Goal: Task Accomplishment & Management: Use online tool/utility

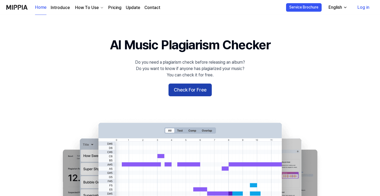
click at [185, 90] on button "Check For Free" at bounding box center [189, 90] width 43 height 13
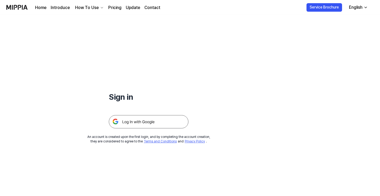
click at [137, 119] on img at bounding box center [149, 121] width 80 height 13
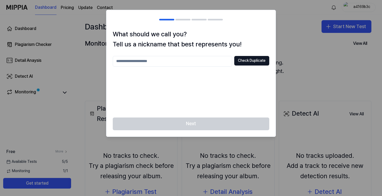
click at [214, 61] on input "text" at bounding box center [172, 61] width 119 height 11
drag, startPoint x: 139, startPoint y: 60, endPoint x: 104, endPoint y: 65, distance: 35.3
click at [104, 65] on body "Dashboard Pricing Update Contact a4169b3c Dashboard Plagiarism Checker Detail A…" at bounding box center [191, 98] width 382 height 196
type input "*****"
click at [238, 60] on button "Check Duplicate" at bounding box center [251, 61] width 35 height 10
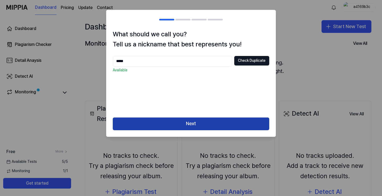
click at [199, 120] on button "Next" at bounding box center [191, 123] width 156 height 13
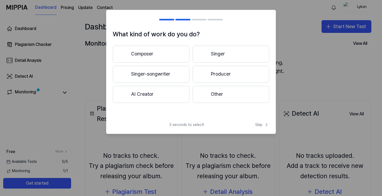
click at [171, 53] on button "Composer" at bounding box center [151, 54] width 77 height 17
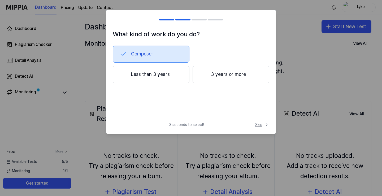
click at [259, 126] on span "Skip" at bounding box center [262, 124] width 14 height 5
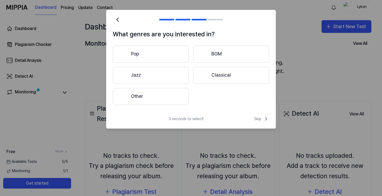
click at [209, 55] on button "BGM" at bounding box center [231, 54] width 76 height 17
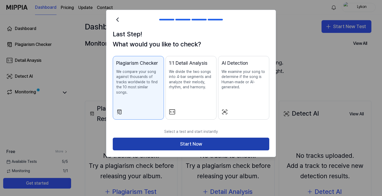
click at [185, 138] on button "Start Now" at bounding box center [191, 144] width 156 height 13
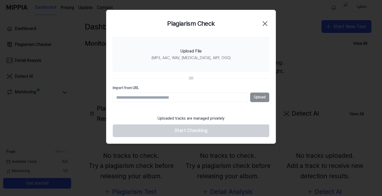
click at [226, 96] on input "Import from URL" at bounding box center [180, 98] width 135 height 10
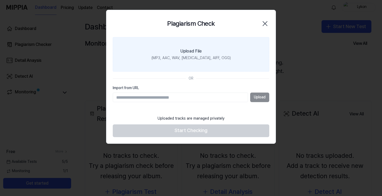
click at [199, 59] on div "(MP3, AAC, WAV, FLAC, AIFF, OGG)" at bounding box center [190, 57] width 79 height 5
click at [0, 0] on input "Upload File (MP3, AAC, WAV, FLAC, AIFF, OGG)" at bounding box center [0, 0] width 0 height 0
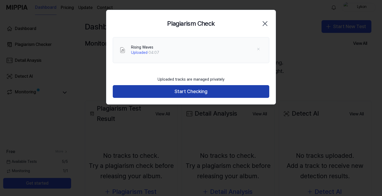
click at [207, 92] on button "Start Checking" at bounding box center [191, 91] width 156 height 13
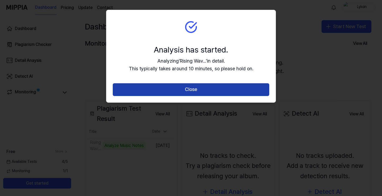
click at [163, 92] on button "Close" at bounding box center [191, 89] width 156 height 13
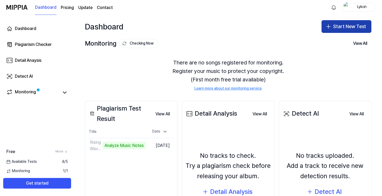
click at [335, 27] on button "Start New Test" at bounding box center [346, 26] width 50 height 13
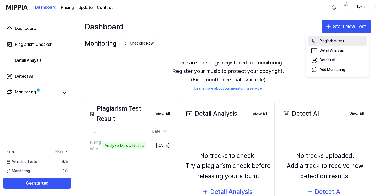
click at [331, 41] on div "Plagiarism test" at bounding box center [332, 40] width 24 height 5
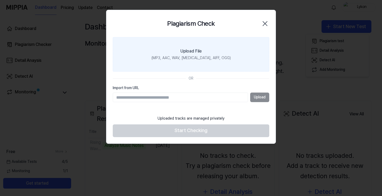
click at [186, 60] on div "(MP3, AAC, WAV, FLAC, AIFF, OGG)" at bounding box center [190, 57] width 79 height 5
click at [0, 0] on input "Upload File (MP3, AAC, WAV, FLAC, AIFF, OGG)" at bounding box center [0, 0] width 0 height 0
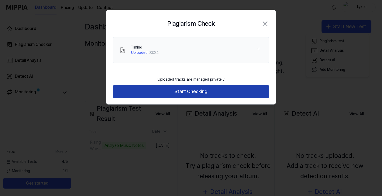
click at [196, 94] on button "Start Checking" at bounding box center [191, 91] width 156 height 13
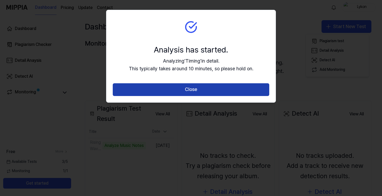
click at [201, 91] on button "Close" at bounding box center [191, 89] width 156 height 13
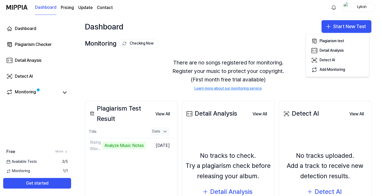
click at [164, 133] on div "Date" at bounding box center [160, 131] width 20 height 8
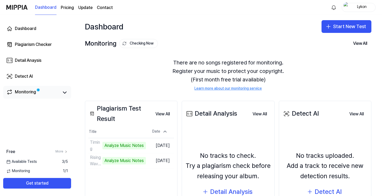
click at [71, 92] on div "Monitoring" at bounding box center [37, 92] width 68 height 13
click at [66, 92] on icon at bounding box center [64, 93] width 3 height 2
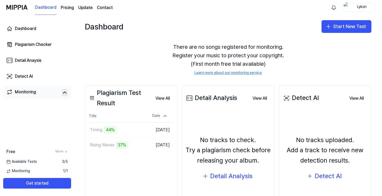
scroll to position [53, 0]
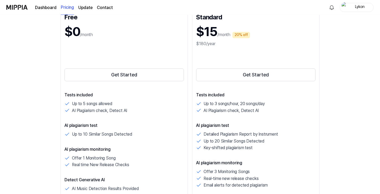
scroll to position [80, 0]
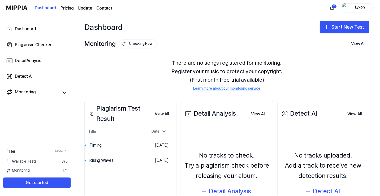
scroll to position [27, 0]
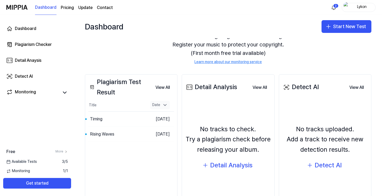
click at [164, 108] on div "Date" at bounding box center [160, 105] width 20 height 8
click at [119, 120] on button "Go to Results" at bounding box center [131, 119] width 28 height 8
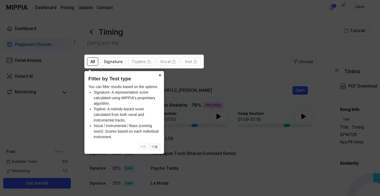
click at [159, 76] on button "×" at bounding box center [159, 74] width 8 height 7
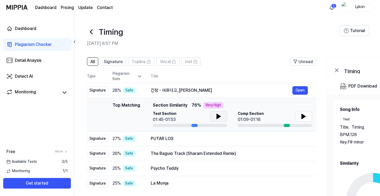
click at [218, 114] on icon at bounding box center [218, 116] width 6 height 6
click at [299, 118] on button at bounding box center [303, 116] width 17 height 11
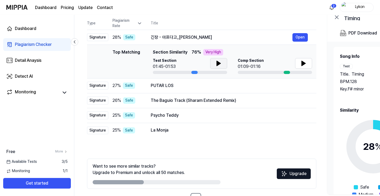
scroll to position [71, 0]
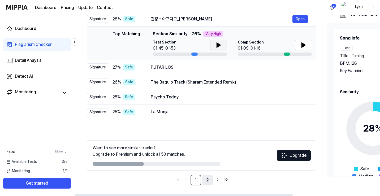
click at [207, 179] on link "2" at bounding box center [207, 180] width 11 height 11
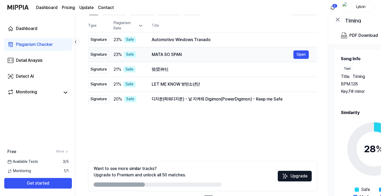
scroll to position [0, 0]
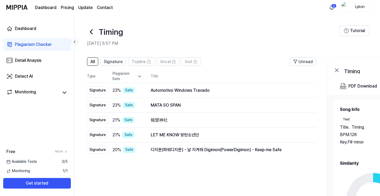
click at [91, 34] on icon at bounding box center [91, 32] width 8 height 8
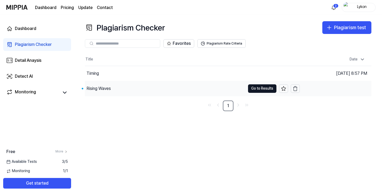
click at [108, 91] on div "Rising Waves" at bounding box center [98, 88] width 24 height 6
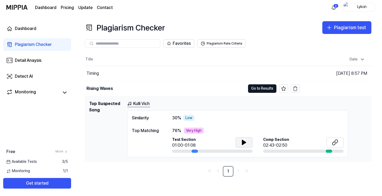
click at [249, 140] on button at bounding box center [243, 142] width 17 height 11
click at [245, 141] on icon at bounding box center [244, 142] width 1 height 4
click at [244, 143] on icon at bounding box center [244, 142] width 4 height 5
click at [244, 143] on icon at bounding box center [244, 142] width 6 height 6
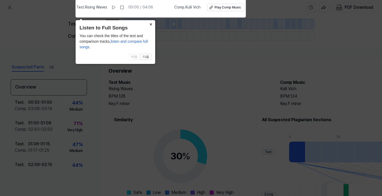
click at [152, 25] on button "×" at bounding box center [151, 23] width 8 height 7
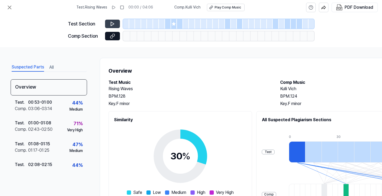
click at [114, 26] on icon at bounding box center [112, 23] width 5 height 5
click at [115, 23] on button at bounding box center [112, 24] width 15 height 8
click at [173, 23] on icon at bounding box center [173, 23] width 3 height 3
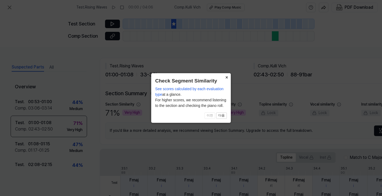
click at [225, 77] on button "×" at bounding box center [226, 76] width 8 height 7
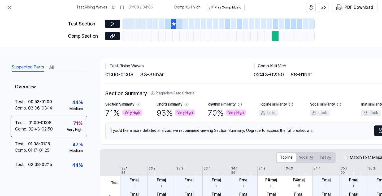
click at [278, 25] on div at bounding box center [276, 24] width 6 height 10
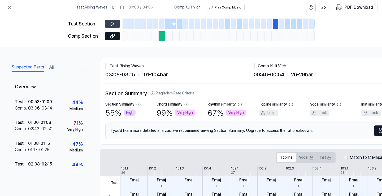
click at [115, 23] on button at bounding box center [112, 24] width 15 height 8
click at [159, 38] on div at bounding box center [162, 36] width 7 height 10
click at [115, 24] on button at bounding box center [112, 24] width 15 height 8
click at [157, 36] on div at bounding box center [154, 36] width 7 height 10
click at [163, 37] on div at bounding box center [162, 36] width 7 height 10
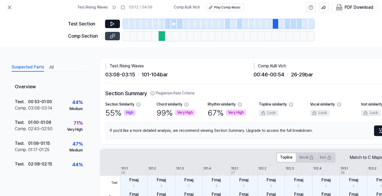
click at [113, 33] on icon at bounding box center [112, 35] width 5 height 5
click at [274, 25] on div at bounding box center [276, 24] width 6 height 10
click at [109, 26] on button at bounding box center [112, 24] width 15 height 8
click at [110, 26] on icon at bounding box center [112, 23] width 5 height 5
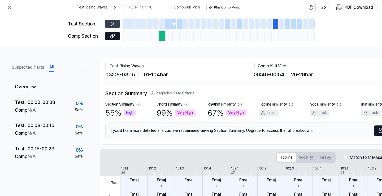
click at [51, 69] on button "All" at bounding box center [51, 67] width 4 height 8
click at [10, 10] on icon at bounding box center [9, 7] width 6 height 6
click at [11, 9] on icon at bounding box center [9, 7] width 6 height 6
click at [9, 9] on icon at bounding box center [9, 7] width 6 height 6
click at [267, 8] on div "Test . Rising Waves 03:14 / 04:06 Comp . Kulli Vich Play Comp Music PDF Download" at bounding box center [191, 7] width 382 height 15
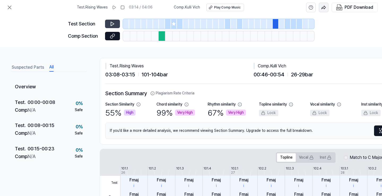
click at [323, 9] on img "button" at bounding box center [323, 7] width 5 height 5
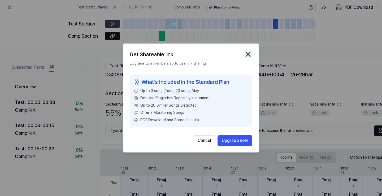
click at [248, 54] on icon "close modal" at bounding box center [248, 54] width 4 height 4
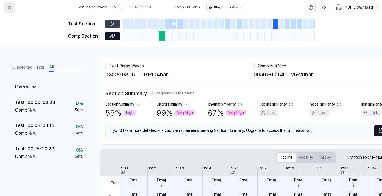
click at [10, 9] on icon at bounding box center [9, 7] width 6 height 6
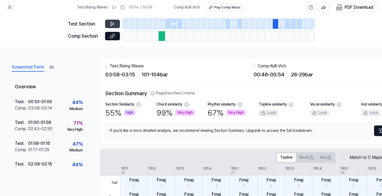
click at [28, 70] on button "Suspected Parts" at bounding box center [28, 67] width 32 height 8
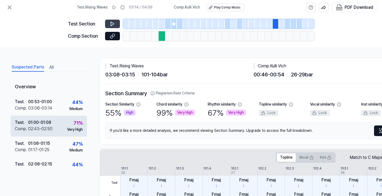
click at [67, 124] on div "71 % Very High" at bounding box center [75, 125] width 16 height 13
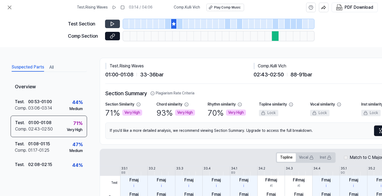
click at [112, 51] on div "Suspected Parts All Overview Test . 00:53 - 01:00 Comp . 03:06 - 03:14 44 % Med…" at bounding box center [191, 121] width 382 height 149
click at [126, 8] on button at bounding box center [122, 7] width 8 height 8
click at [121, 8] on button at bounding box center [122, 7] width 8 height 8
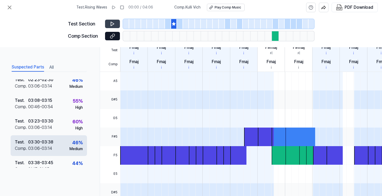
scroll to position [106, 0]
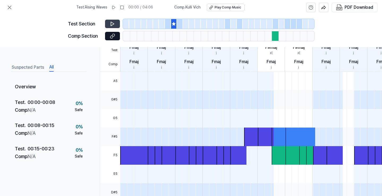
click at [54, 67] on button "All" at bounding box center [51, 67] width 4 height 8
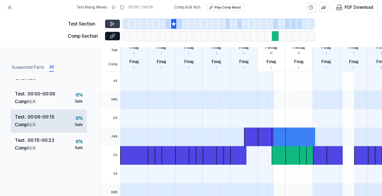
scroll to position [0, 0]
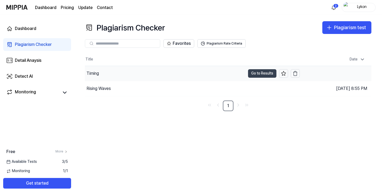
click at [260, 73] on button "Go to Results" at bounding box center [262, 73] width 28 height 8
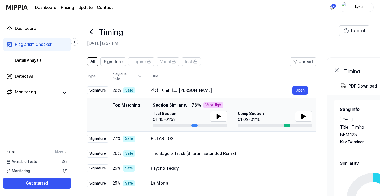
click at [92, 32] on icon at bounding box center [91, 32] width 8 height 8
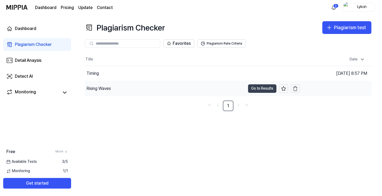
click at [257, 87] on button "Go to Results" at bounding box center [262, 88] width 28 height 8
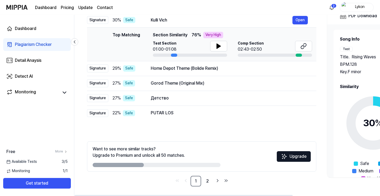
scroll to position [71, 0]
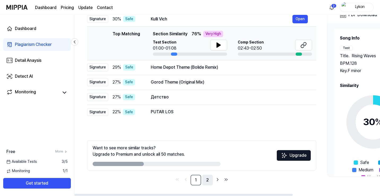
click at [208, 182] on link "2" at bounding box center [207, 180] width 11 height 11
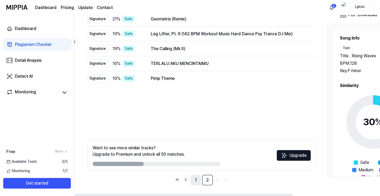
click at [197, 183] on link "1" at bounding box center [195, 180] width 11 height 11
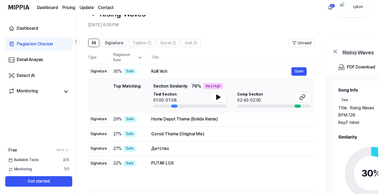
scroll to position [0, 0]
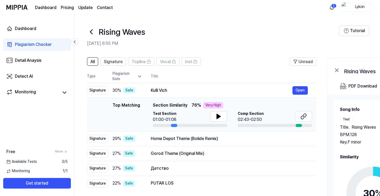
click at [91, 33] on icon at bounding box center [91, 32] width 2 height 4
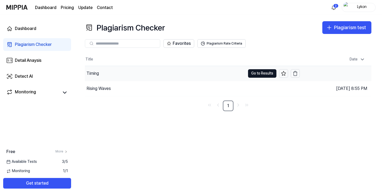
click at [96, 75] on div "Timing" at bounding box center [92, 73] width 12 height 6
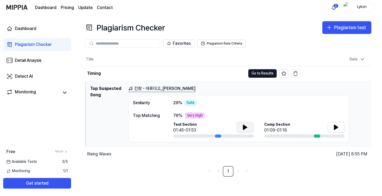
click at [248, 127] on button at bounding box center [245, 127] width 17 height 11
click at [336, 128] on icon at bounding box center [336, 127] width 4 height 5
click at [336, 128] on icon at bounding box center [336, 127] width 6 height 6
click at [250, 129] on button at bounding box center [245, 127] width 17 height 11
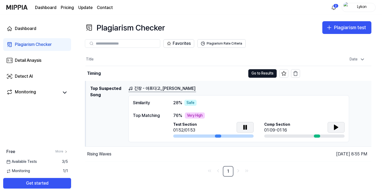
click at [250, 129] on button at bounding box center [245, 127] width 17 height 11
click at [340, 127] on button at bounding box center [335, 127] width 17 height 11
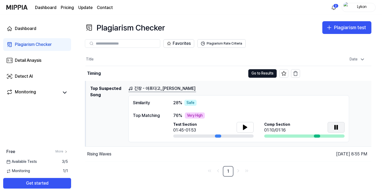
click at [340, 127] on button at bounding box center [335, 127] width 17 height 11
click at [38, 43] on div "Plagiarism Checker" at bounding box center [33, 44] width 37 height 6
click at [97, 76] on div "Timing" at bounding box center [94, 73] width 14 height 6
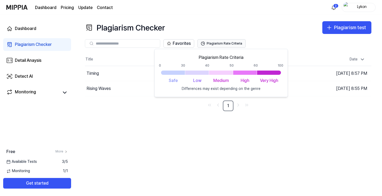
click at [237, 43] on button "Plagiarism Rate Criteria" at bounding box center [221, 43] width 48 height 8
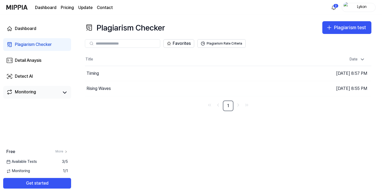
click at [33, 92] on div "Monitoring" at bounding box center [25, 92] width 21 height 7
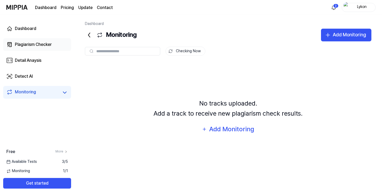
click at [43, 46] on div "Plagiarism Checker" at bounding box center [33, 44] width 37 height 6
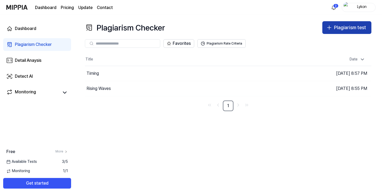
click at [328, 30] on icon "button" at bounding box center [329, 27] width 6 height 6
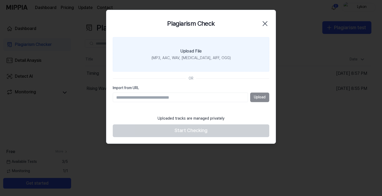
click at [188, 61] on label "Upload File (MP3, AAC, WAV, FLAC, AIFF, OGG)" at bounding box center [191, 54] width 156 height 34
click at [0, 0] on input "Upload File (MP3, AAC, WAV, FLAC, AIFF, OGG)" at bounding box center [0, 0] width 0 height 0
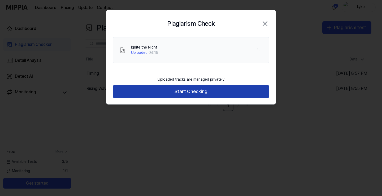
click at [196, 90] on button "Start Checking" at bounding box center [191, 91] width 156 height 13
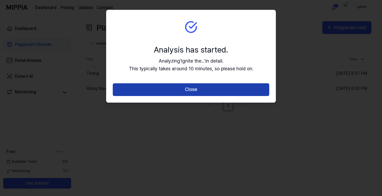
click at [190, 89] on button "Close" at bounding box center [191, 89] width 156 height 13
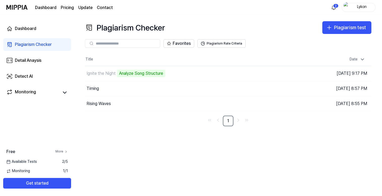
click at [64, 151] on icon at bounding box center [66, 152] width 4 height 4
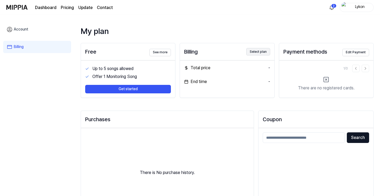
click at [257, 53] on button "Select plan" at bounding box center [258, 51] width 24 height 7
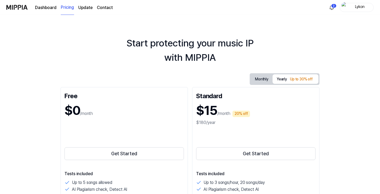
click at [272, 80] on button "Monthly" at bounding box center [262, 79] width 22 height 8
click at [318, 82] on button "Yearly Up to 30% off" at bounding box center [295, 79] width 46 height 10
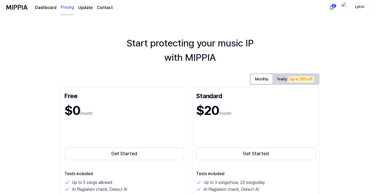
click at [272, 77] on button "Monthly" at bounding box center [262, 79] width 22 height 10
click at [48, 8] on link "Dashboard" at bounding box center [45, 8] width 21 height 6
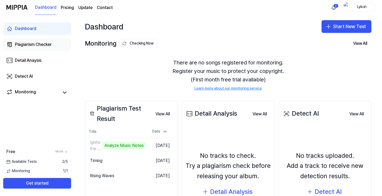
click at [50, 43] on div "Plagiarism Checker" at bounding box center [33, 44] width 37 height 6
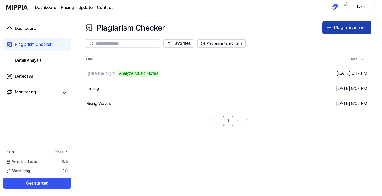
click at [341, 29] on div "Plagiarism test" at bounding box center [350, 28] width 32 height 8
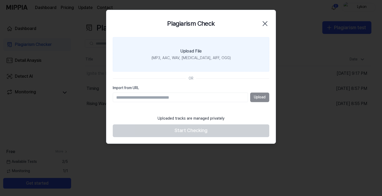
click at [190, 60] on div "(MP3, AAC, WAV, FLAC, AIFF, OGG)" at bounding box center [190, 57] width 79 height 5
click at [0, 0] on input "Upload File (MP3, AAC, WAV, FLAC, AIFF, OGG)" at bounding box center [0, 0] width 0 height 0
click at [191, 59] on div "(MP3, AAC, WAV, FLAC, AIFF, OGG)" at bounding box center [190, 57] width 79 height 5
click at [0, 0] on input "Upload File (MP3, AAC, WAV, FLAC, AIFF, OGG)" at bounding box center [0, 0] width 0 height 0
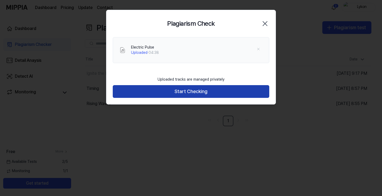
click at [184, 92] on button "Start Checking" at bounding box center [191, 91] width 156 height 13
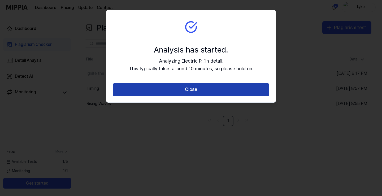
click at [199, 92] on button "Close" at bounding box center [191, 89] width 156 height 13
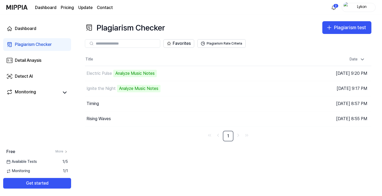
drag, startPoint x: 103, startPoint y: 122, endPoint x: 133, endPoint y: 155, distance: 44.7
click at [133, 155] on div "Plagiarism Checker Plagiarism test Plagiarism Checker Detail Analysis Detect AI…" at bounding box center [228, 105] width 308 height 181
drag, startPoint x: 261, startPoint y: 121, endPoint x: 266, endPoint y: 169, distance: 47.9
click at [266, 169] on div "Plagiarism Checker Plagiarism test Plagiarism Checker Detail Analysis Detect AI…" at bounding box center [228, 105] width 308 height 181
click at [258, 104] on button "Go to Results" at bounding box center [262, 103] width 28 height 8
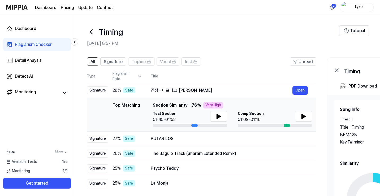
click at [93, 33] on icon at bounding box center [91, 32] width 8 height 8
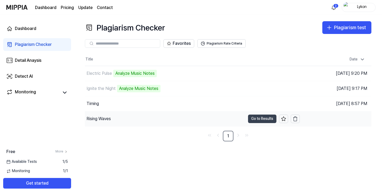
click at [258, 120] on button "Go to Results" at bounding box center [262, 119] width 28 height 8
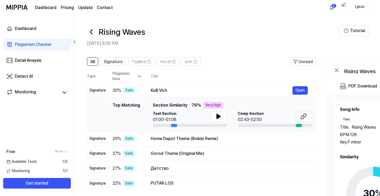
click at [90, 34] on icon at bounding box center [91, 32] width 8 height 8
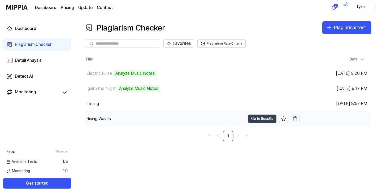
click at [257, 121] on button "Go to Results" at bounding box center [262, 119] width 28 height 8
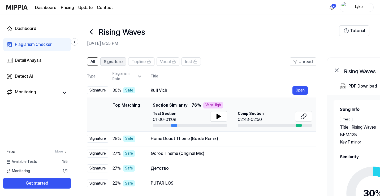
click at [118, 62] on span "Signature" at bounding box center [113, 62] width 19 height 6
click at [97, 62] on button "All" at bounding box center [92, 61] width 11 height 8
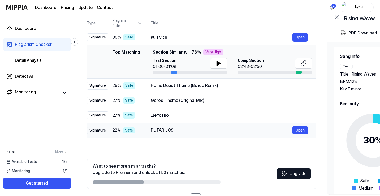
scroll to position [71, 0]
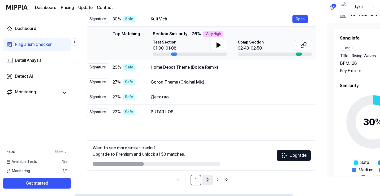
click at [208, 181] on link "2" at bounding box center [207, 180] width 11 height 11
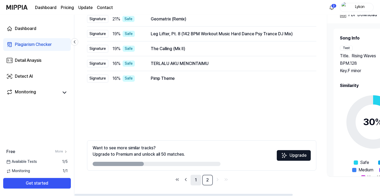
click at [197, 183] on link "1" at bounding box center [195, 180] width 11 height 11
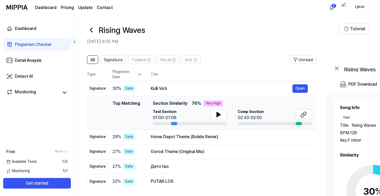
scroll to position [0, 0]
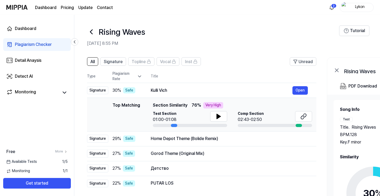
click at [92, 33] on icon at bounding box center [91, 32] width 8 height 8
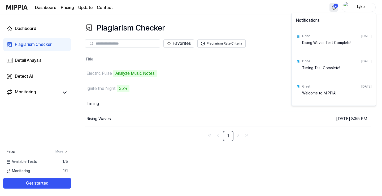
click at [333, 7] on html "Dashboard Pricing Update Contact 2 Lykon Dashboard Plagiarism Checker Detail An…" at bounding box center [191, 98] width 382 height 196
click at [277, 46] on html "Dashboard Pricing Update Contact Lykon Dashboard Plagiarism Checker Detail Anay…" at bounding box center [191, 98] width 382 height 196
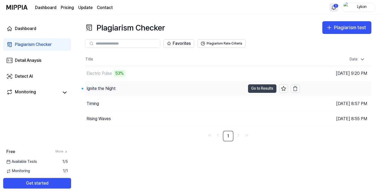
click at [255, 91] on button "Go to Results" at bounding box center [262, 88] width 28 height 8
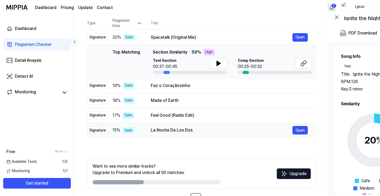
scroll to position [71, 0]
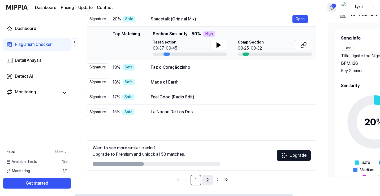
click at [211, 181] on link "2" at bounding box center [207, 180] width 11 height 11
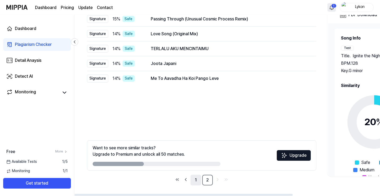
click at [197, 180] on link "1" at bounding box center [195, 180] width 11 height 11
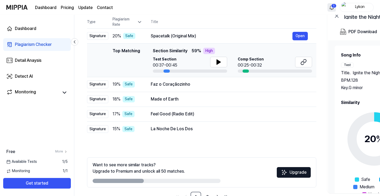
scroll to position [45, 0]
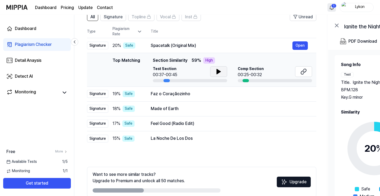
click at [221, 72] on icon at bounding box center [218, 71] width 6 height 6
click at [304, 72] on icon at bounding box center [304, 70] width 3 height 3
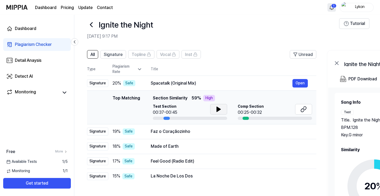
scroll to position [0, 0]
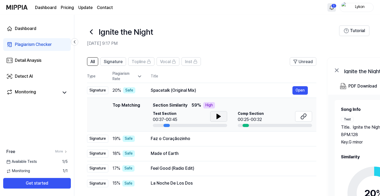
click at [93, 33] on icon at bounding box center [91, 32] width 8 height 8
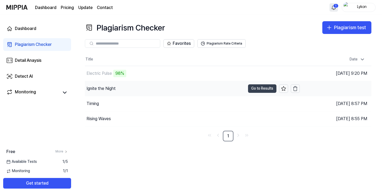
click at [261, 89] on button "Go to Results" at bounding box center [262, 88] width 28 height 8
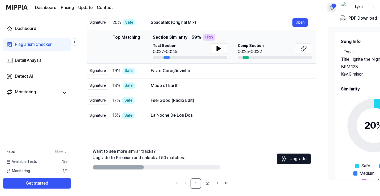
scroll to position [71, 0]
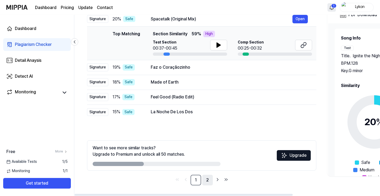
click at [206, 182] on link "2" at bounding box center [207, 180] width 11 height 11
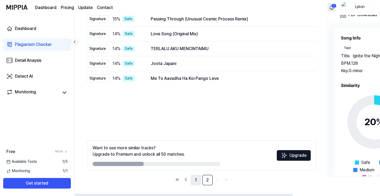
click at [196, 179] on link "1" at bounding box center [195, 180] width 11 height 11
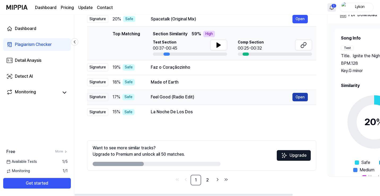
click at [300, 95] on button "Open" at bounding box center [299, 97] width 15 height 8
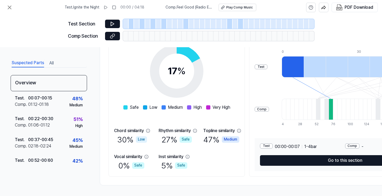
scroll to position [0, 0]
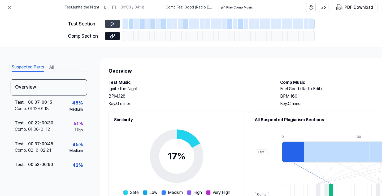
click at [111, 26] on icon at bounding box center [112, 24] width 3 height 4
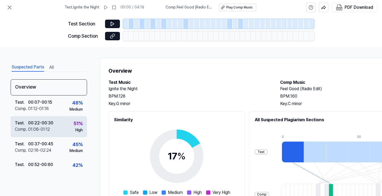
click at [73, 126] on div "51 %" at bounding box center [77, 124] width 9 height 8
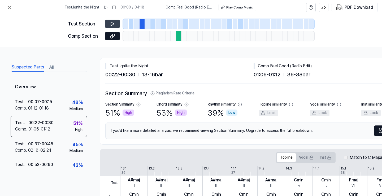
click at [113, 25] on icon at bounding box center [112, 23] width 5 height 5
click at [115, 24] on icon at bounding box center [112, 23] width 5 height 5
click at [114, 24] on icon at bounding box center [112, 23] width 5 height 5
click at [115, 37] on icon at bounding box center [112, 35] width 5 height 5
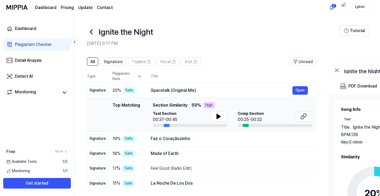
click at [91, 34] on icon at bounding box center [91, 32] width 8 height 8
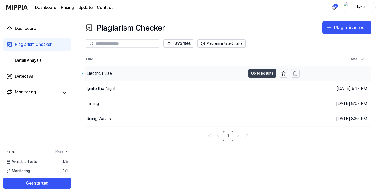
click at [258, 75] on button "Go to Results" at bounding box center [262, 73] width 28 height 8
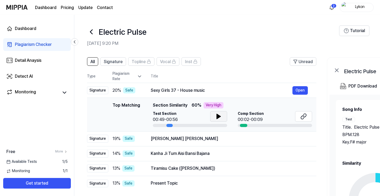
click at [218, 119] on icon at bounding box center [218, 116] width 6 height 6
click at [297, 120] on button at bounding box center [303, 116] width 17 height 11
click at [90, 34] on icon at bounding box center [91, 32] width 8 height 8
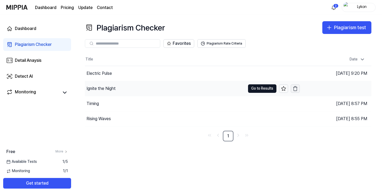
click at [297, 90] on icon "button" at bounding box center [294, 88] width 5 height 5
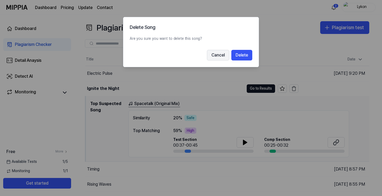
click at [223, 55] on button "Cancel" at bounding box center [218, 55] width 22 height 11
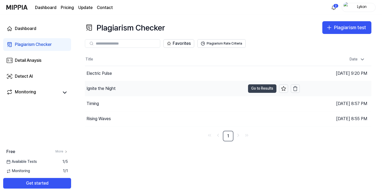
click at [262, 87] on button "Go to Results" at bounding box center [262, 88] width 28 height 8
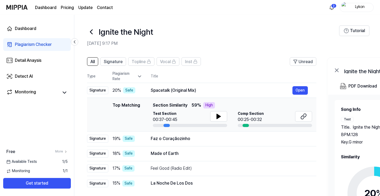
click at [92, 33] on icon at bounding box center [91, 32] width 8 height 8
